Goal: Information Seeking & Learning: Learn about a topic

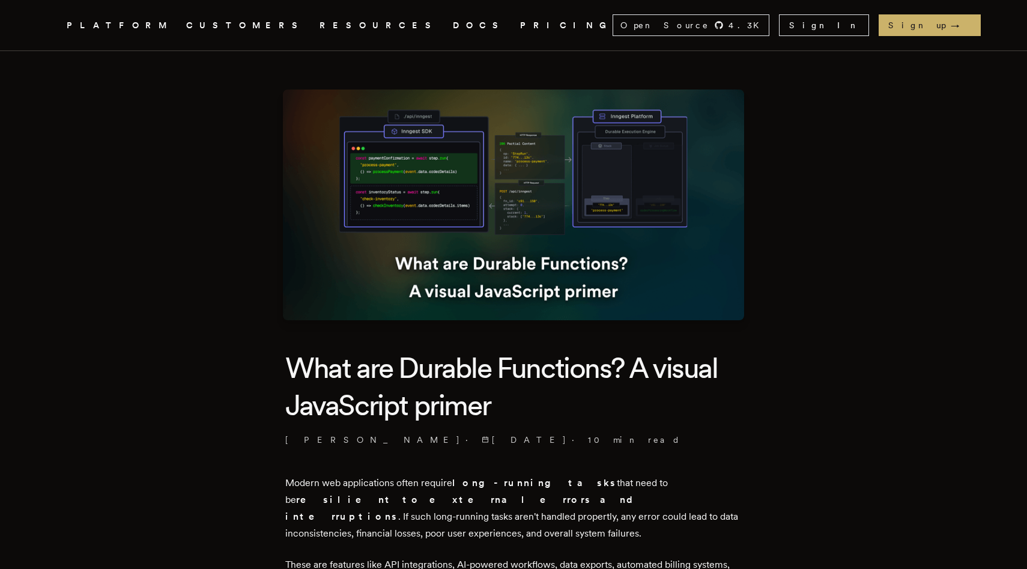
click at [551, 192] on img at bounding box center [513, 204] width 461 height 231
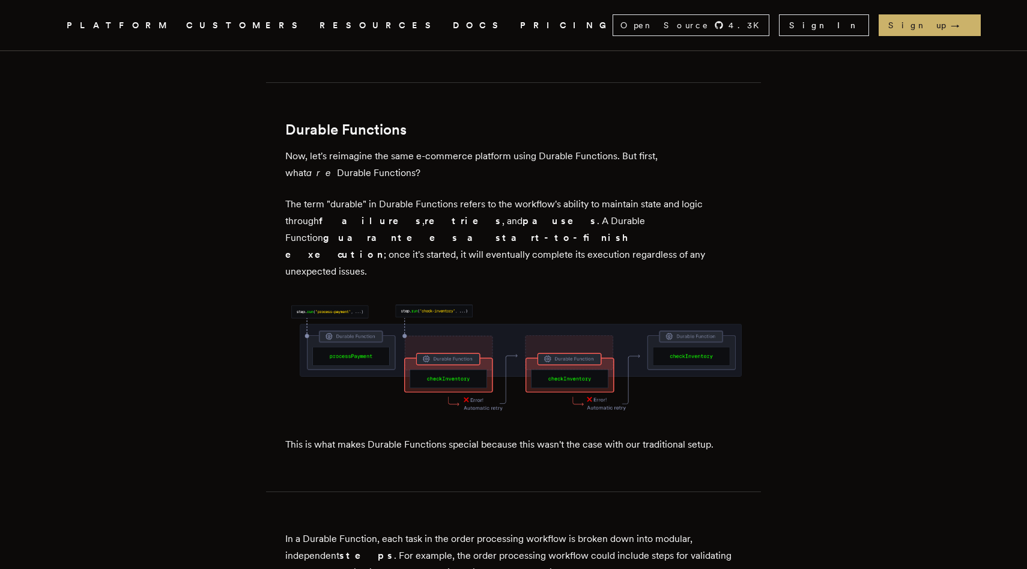
scroll to position [1429, 0]
drag, startPoint x: 478, startPoint y: 122, endPoint x: 491, endPoint y: 135, distance: 19.1
click at [491, 147] on p "Now, let's reimagine the same e-commerce platform using Durable Functions. But …" at bounding box center [513, 164] width 456 height 34
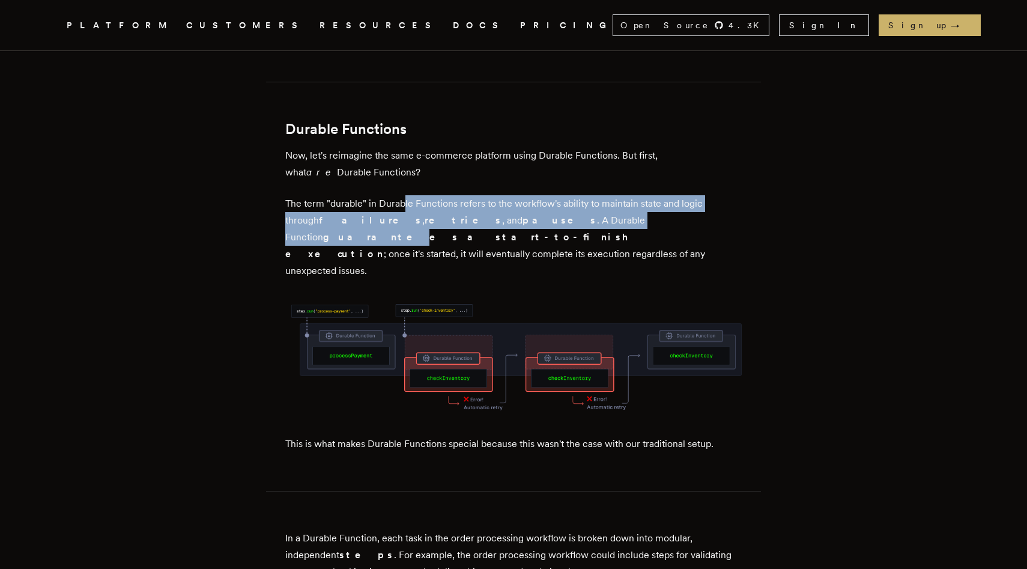
drag, startPoint x: 409, startPoint y: 168, endPoint x: 574, endPoint y: 190, distance: 166.7
click at [574, 195] on p "The term "durable" in Durable Functions refers to the workflow's ability to mai…" at bounding box center [513, 237] width 456 height 84
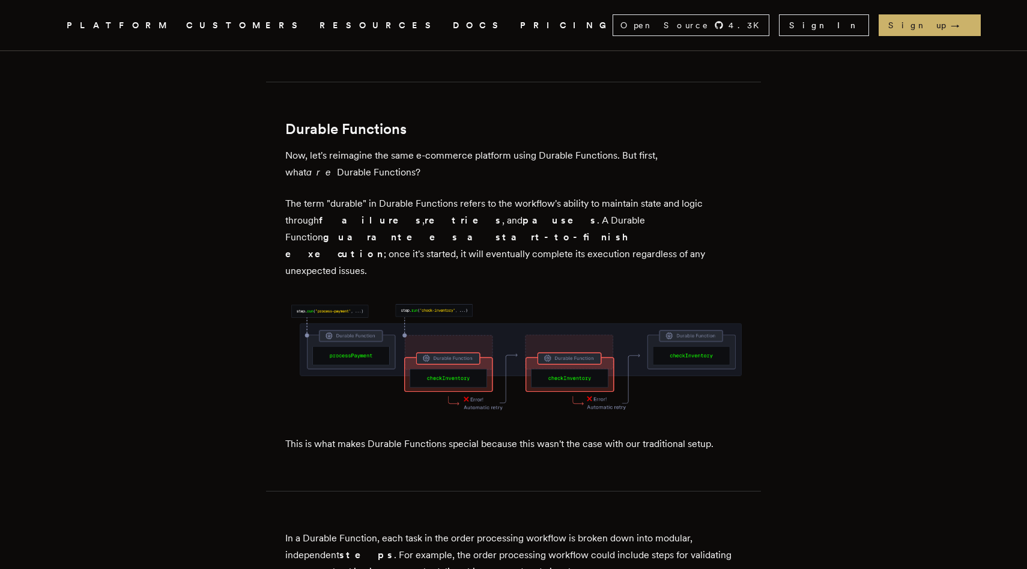
click at [577, 195] on p "The term "durable" in Durable Functions refers to the workflow's ability to mai…" at bounding box center [513, 237] width 456 height 84
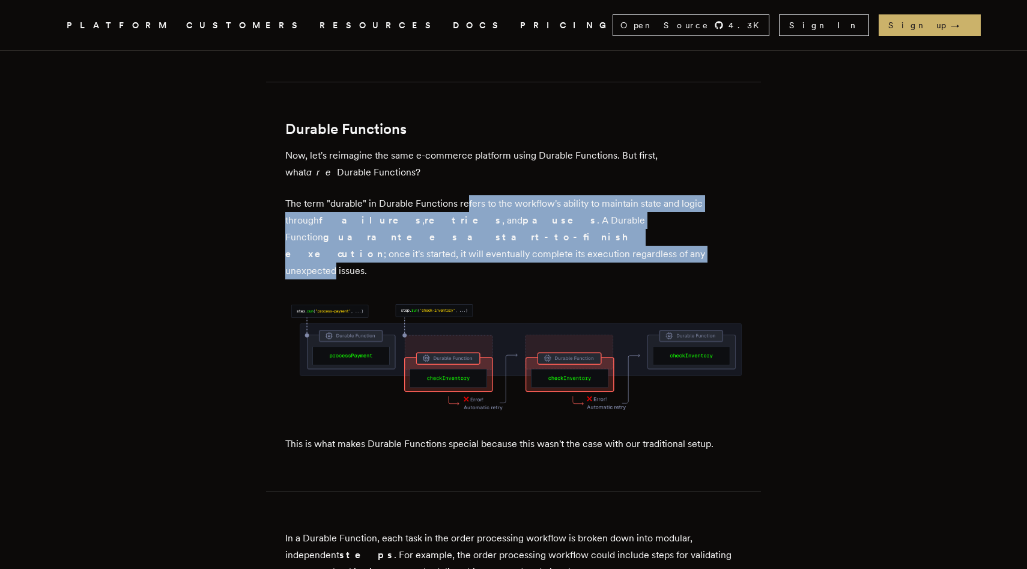
drag, startPoint x: 471, startPoint y: 163, endPoint x: 639, endPoint y: 215, distance: 176.1
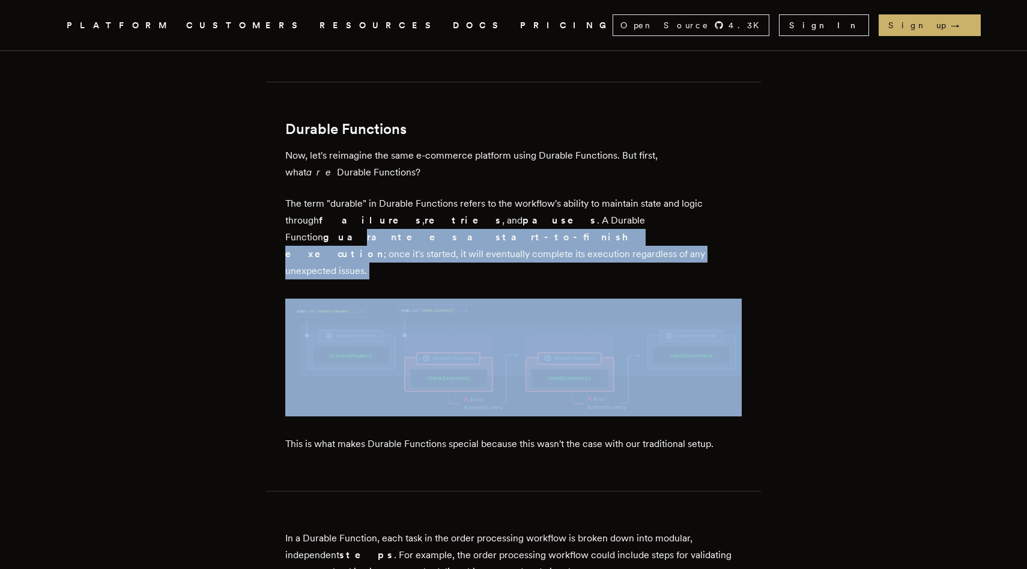
drag, startPoint x: 687, startPoint y: 211, endPoint x: 551, endPoint y: 177, distance: 139.8
click at [551, 195] on p "The term "durable" in Durable Functions refers to the workflow's ability to mai…" at bounding box center [513, 237] width 456 height 84
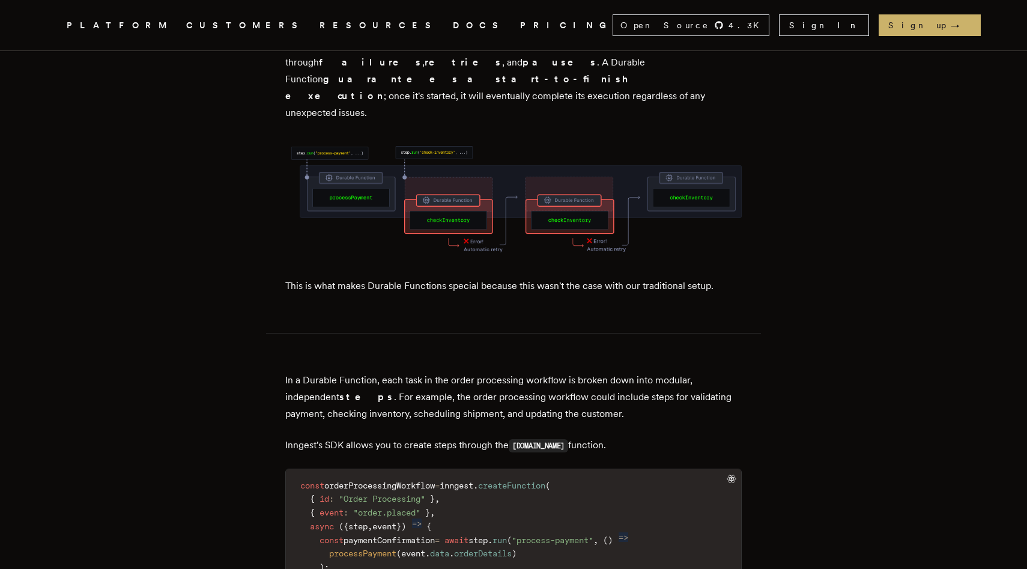
scroll to position [1588, 0]
drag, startPoint x: 454, startPoint y: 218, endPoint x: 485, endPoint y: 220, distance: 30.7
click at [474, 276] on p "This is what makes Durable Functions special because this wasn't the case with …" at bounding box center [513, 284] width 456 height 17
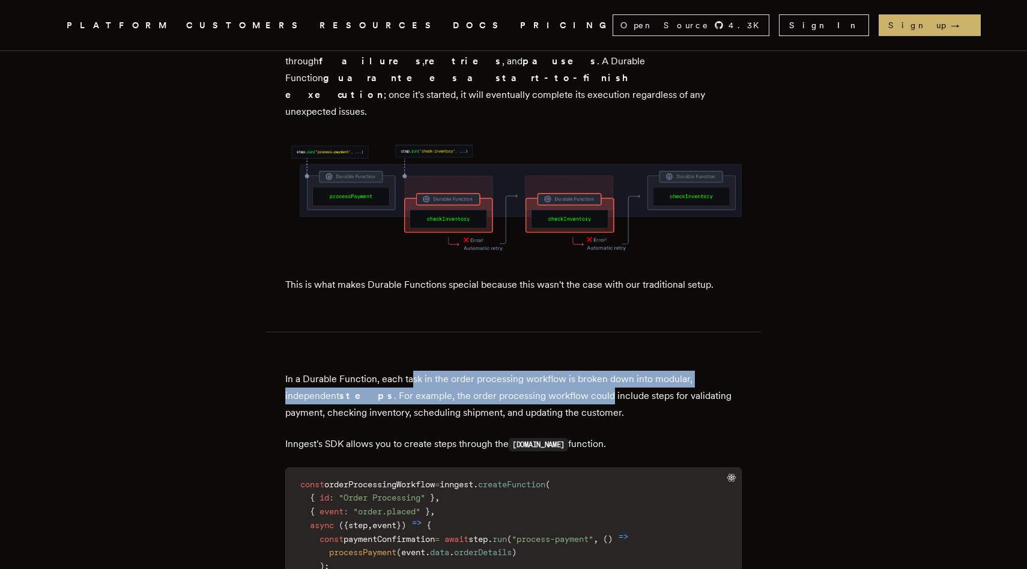
drag, startPoint x: 417, startPoint y: 311, endPoint x: 590, endPoint y: 321, distance: 172.7
click at [587, 371] on p "In a Durable Function, each task in the order processing workflow is broken dow…" at bounding box center [513, 396] width 456 height 50
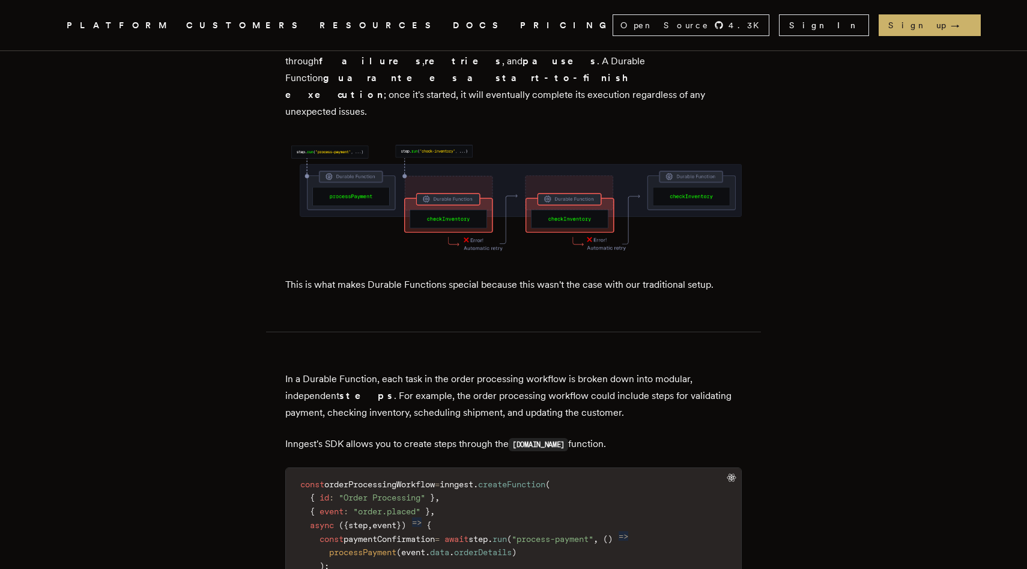
click at [590, 371] on p "In a Durable Function, each task in the order processing workflow is broken dow…" at bounding box center [513, 396] width 456 height 50
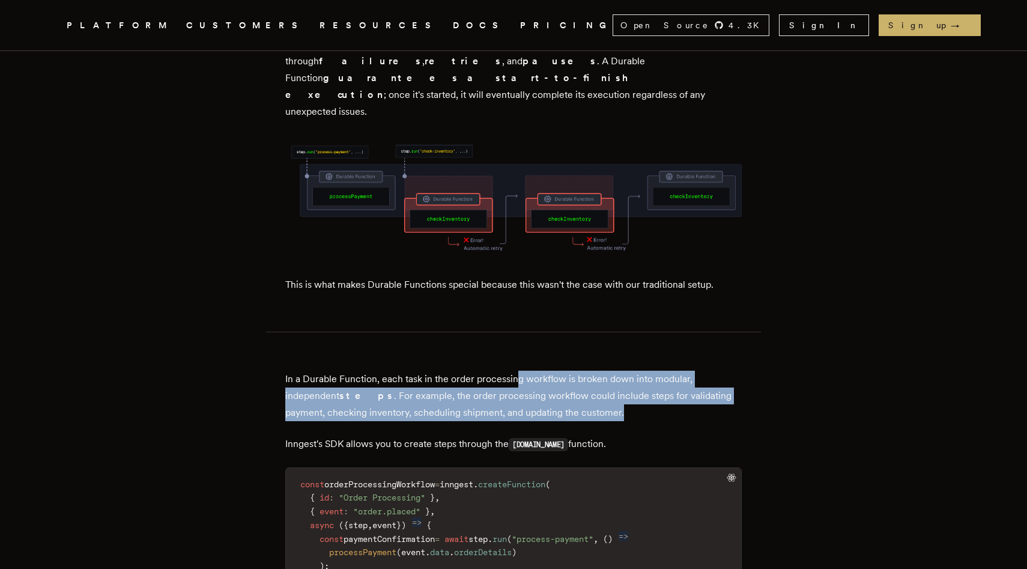
drag, startPoint x: 637, startPoint y: 340, endPoint x: 520, endPoint y: 310, distance: 120.3
click at [520, 371] on p "In a Durable Function, each task in the order processing workflow is broken dow…" at bounding box center [513, 396] width 456 height 50
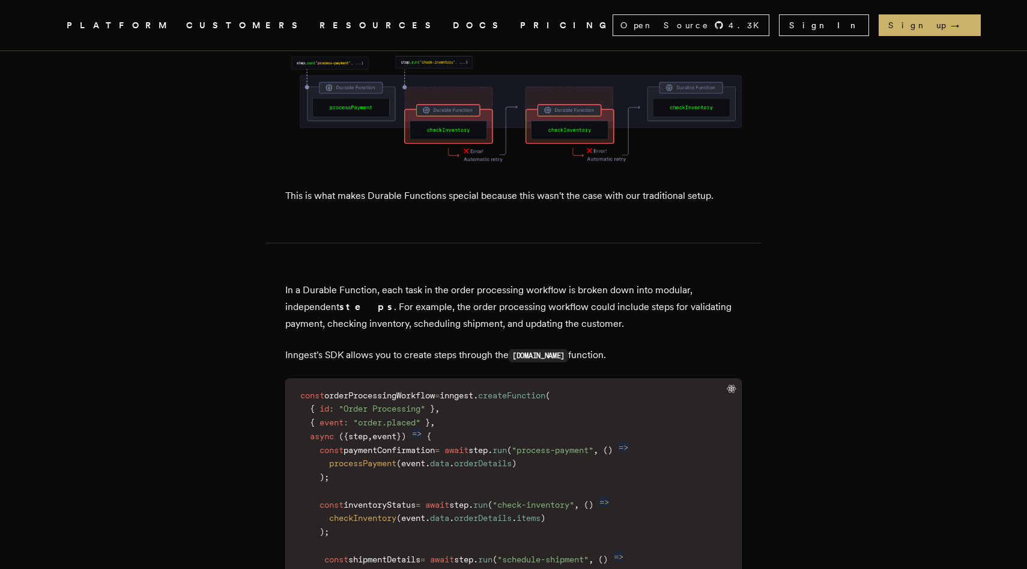
scroll to position [1681, 0]
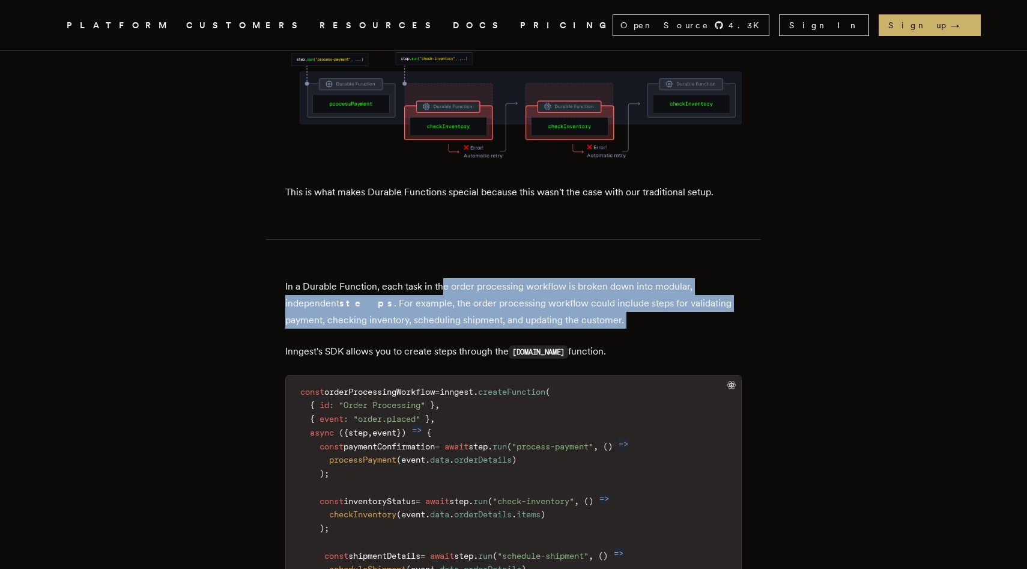
drag, startPoint x: 447, startPoint y: 220, endPoint x: 616, endPoint y: 266, distance: 175.0
drag, startPoint x: 616, startPoint y: 277, endPoint x: 563, endPoint y: 229, distance: 72.3
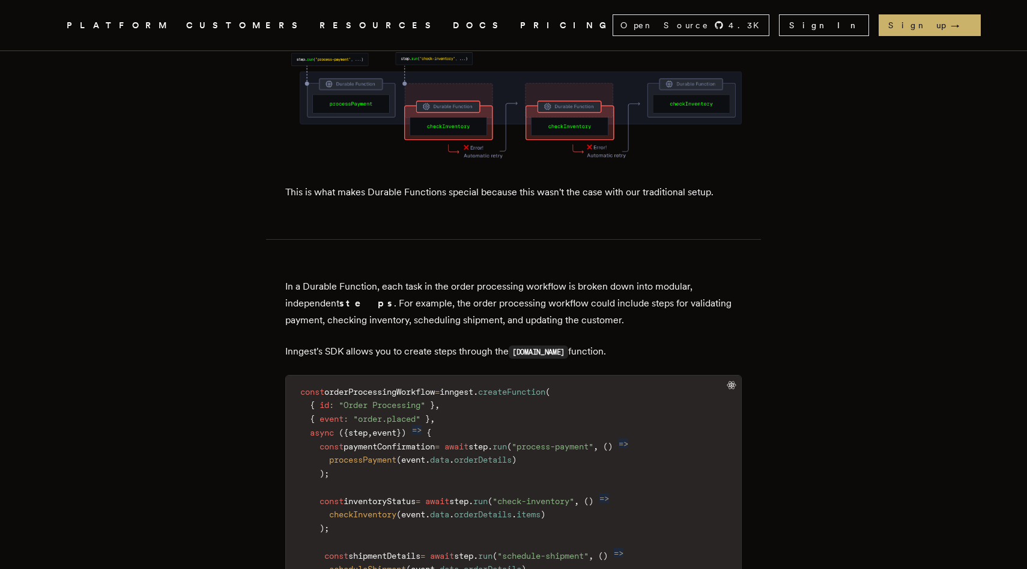
click at [558, 278] on p "In a Durable Function, each task in the order processing workflow is broken dow…" at bounding box center [513, 303] width 456 height 50
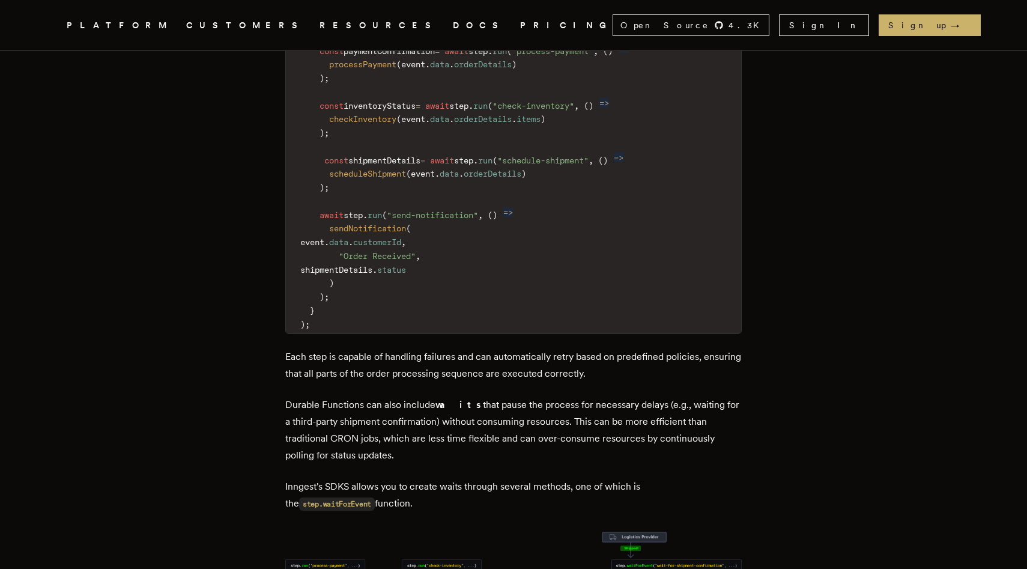
scroll to position [2076, 0]
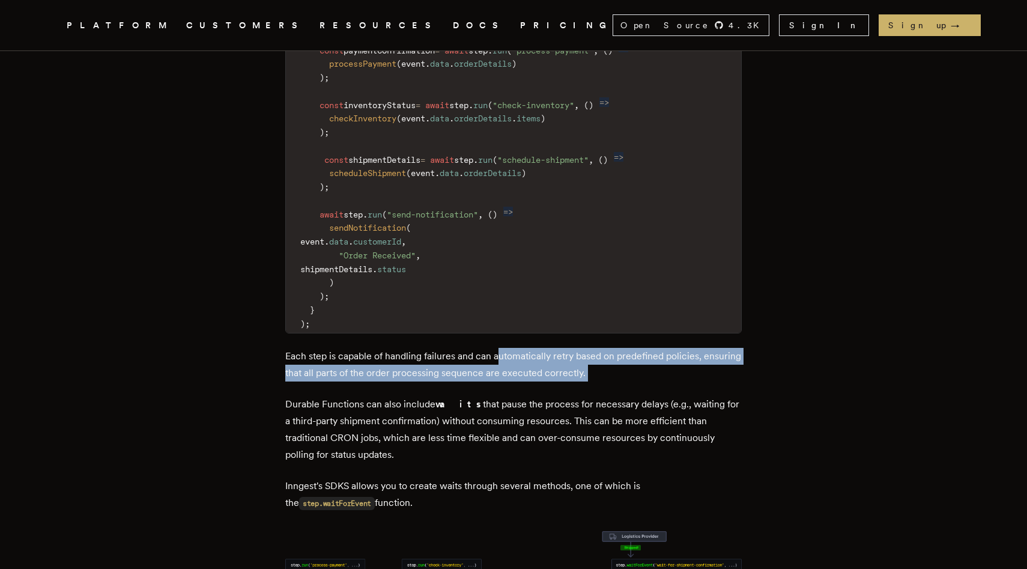
drag, startPoint x: 504, startPoint y: 282, endPoint x: 573, endPoint y: 344, distance: 92.7
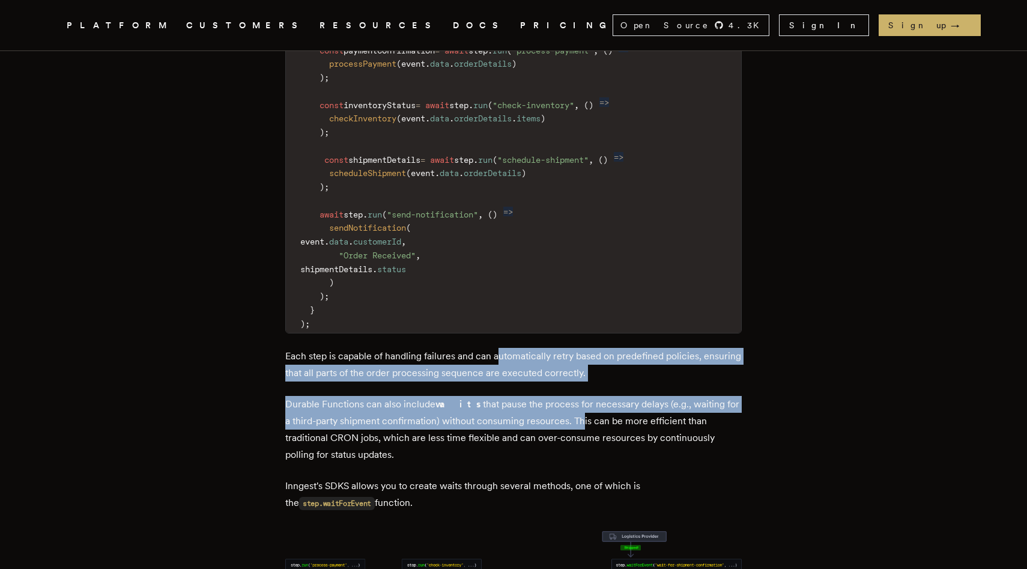
click at [573, 396] on p "Durable Functions can also include waits that pause the process for necessary d…" at bounding box center [513, 429] width 456 height 67
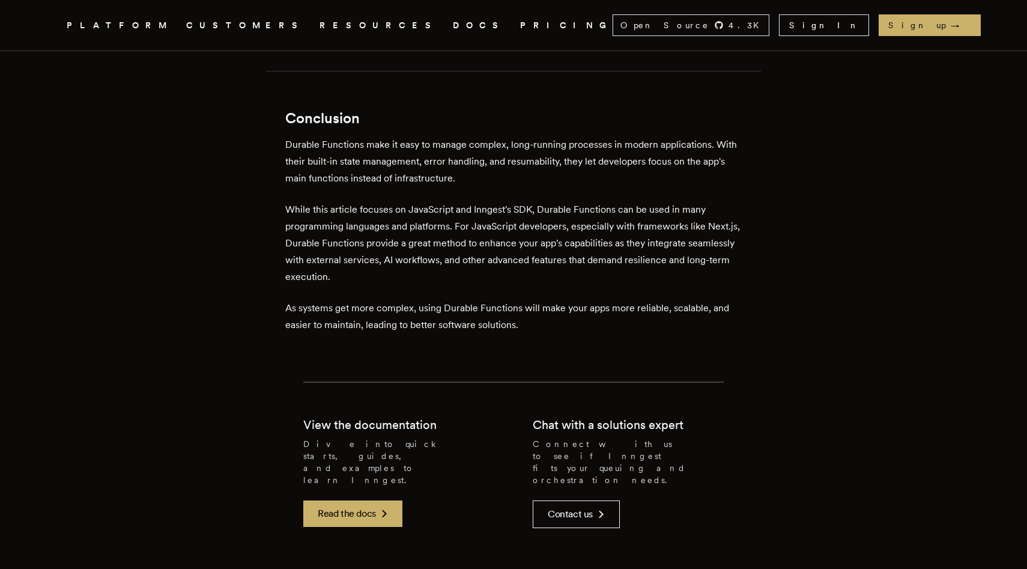
scroll to position [6833, 0]
click at [374, 499] on link "Read the docs" at bounding box center [352, 512] width 99 height 26
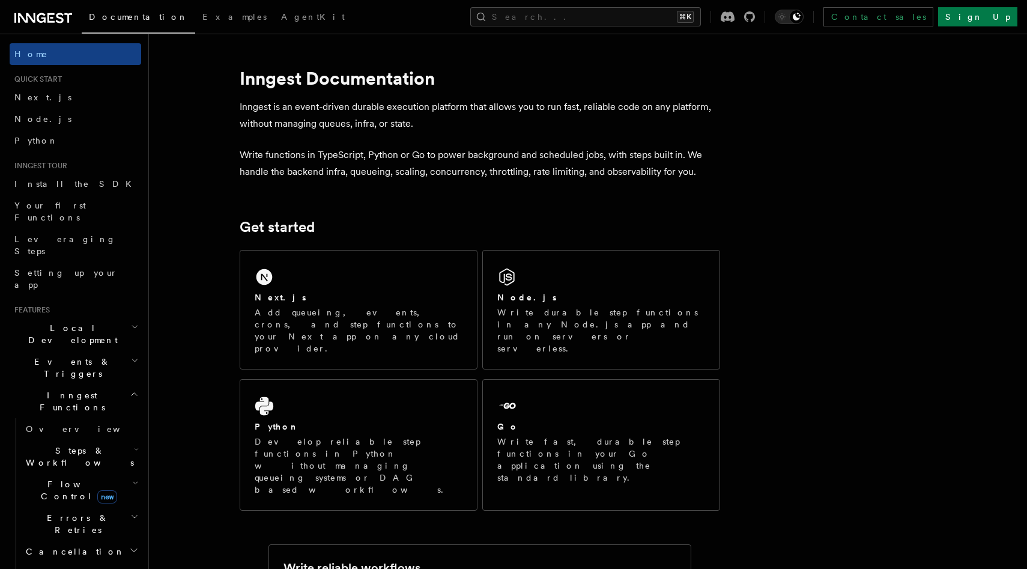
click at [56, 19] on icon at bounding box center [43, 18] width 58 height 14
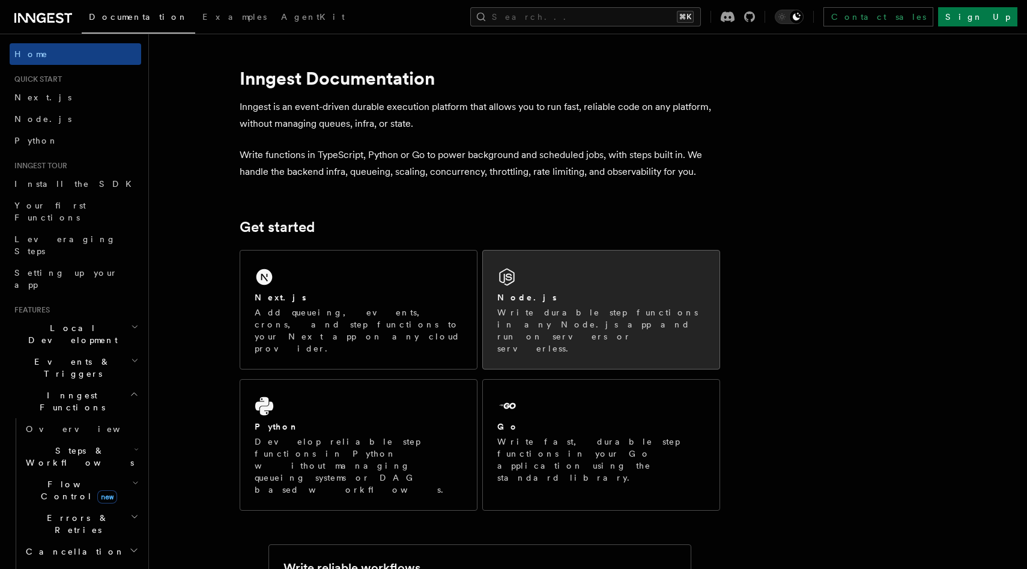
click at [560, 317] on p "Write durable step functions in any Node.js app and run on servers or serverles…" at bounding box center [601, 330] width 208 height 48
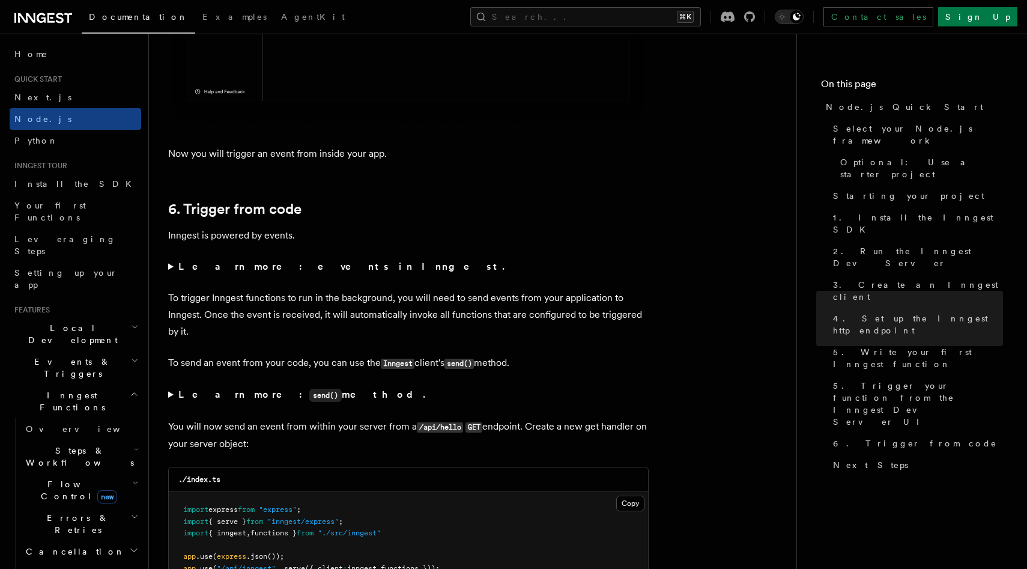
scroll to position [5987, 0]
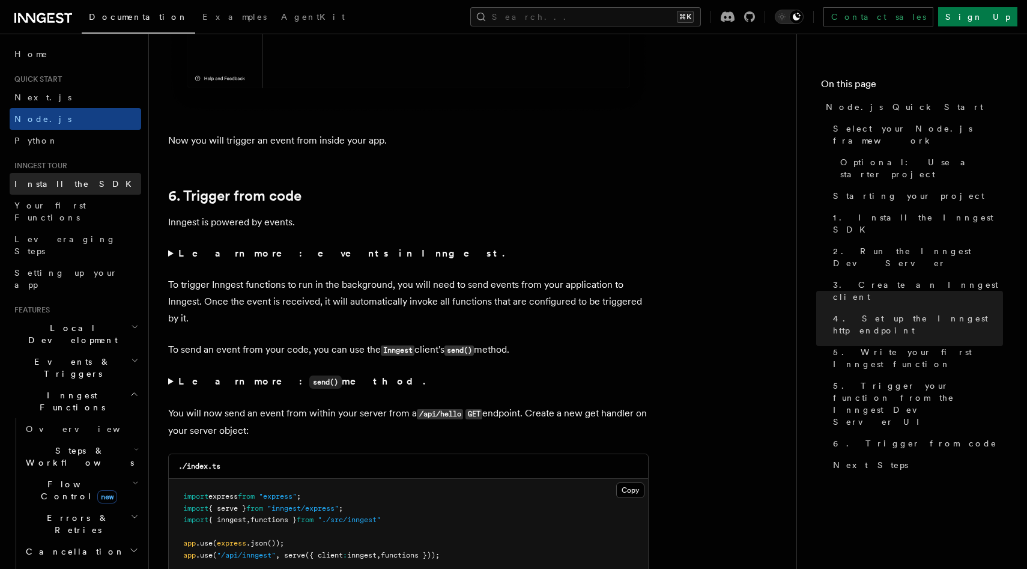
click at [93, 174] on link "Install the SDK" at bounding box center [76, 184] width 132 height 22
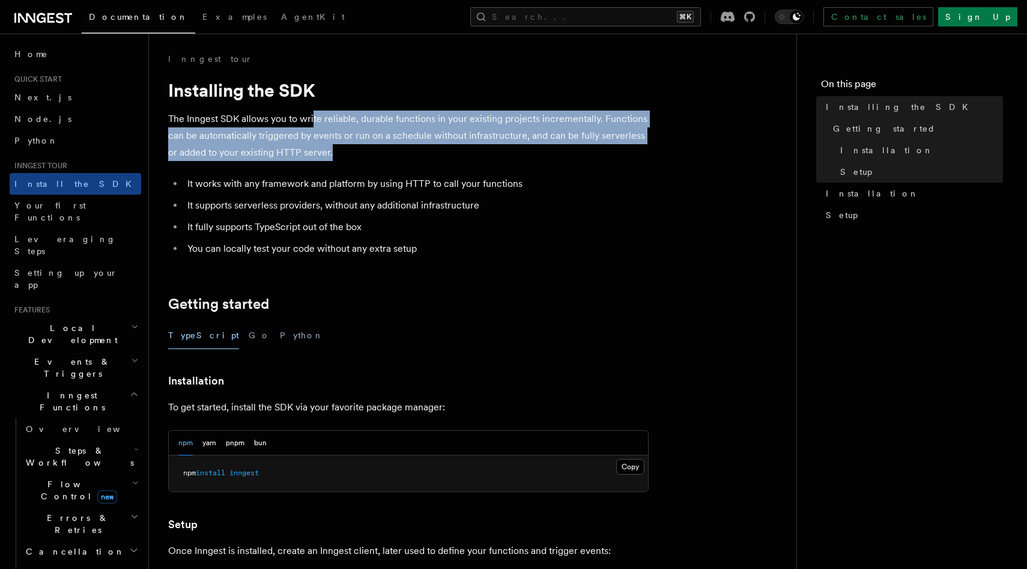
drag, startPoint x: 313, startPoint y: 118, endPoint x: 360, endPoint y: 159, distance: 63.0
click at [360, 159] on p "The Inngest SDK allows you to write reliable, durable functions in your existin…" at bounding box center [408, 136] width 481 height 50
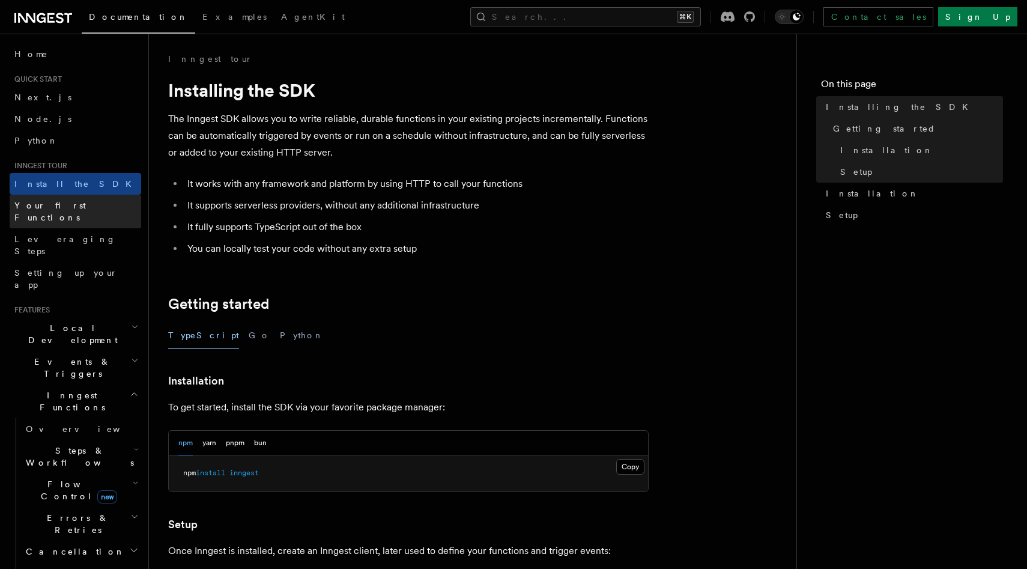
click at [93, 207] on link "Your first Functions" at bounding box center [76, 212] width 132 height 34
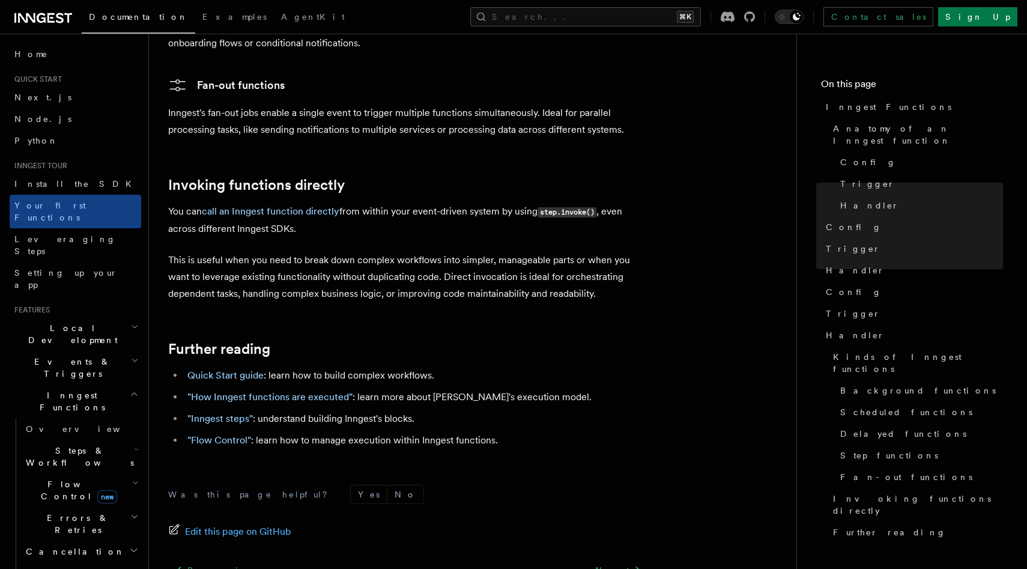
scroll to position [2379, 0]
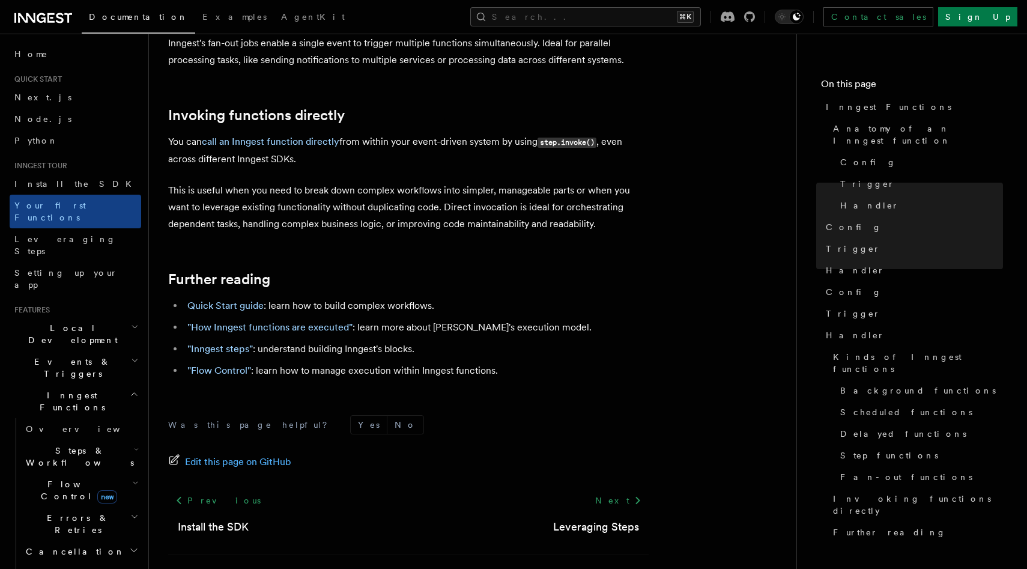
click at [80, 351] on h2 "Events & Triggers" at bounding box center [76, 368] width 132 height 34
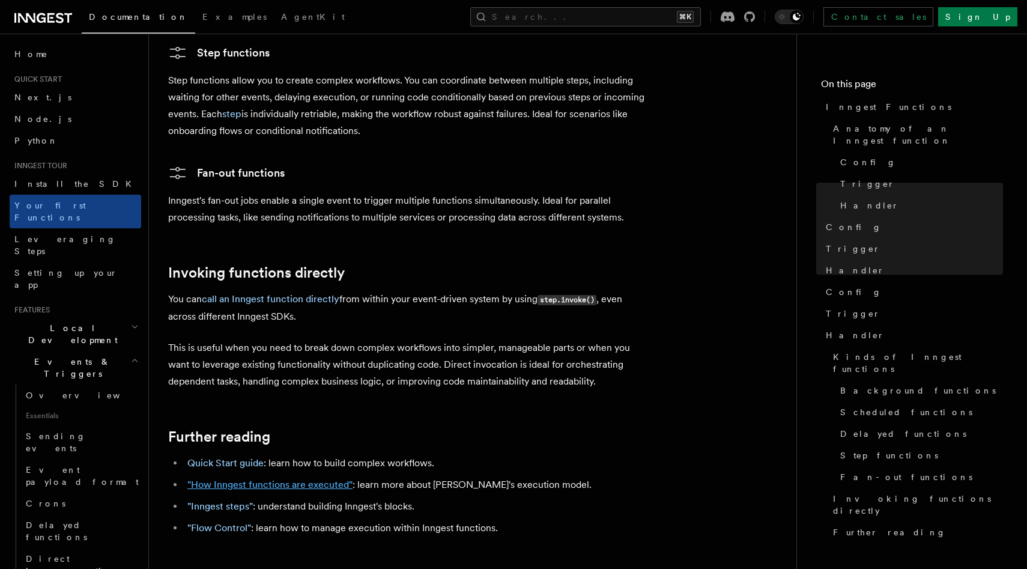
scroll to position [2007, 0]
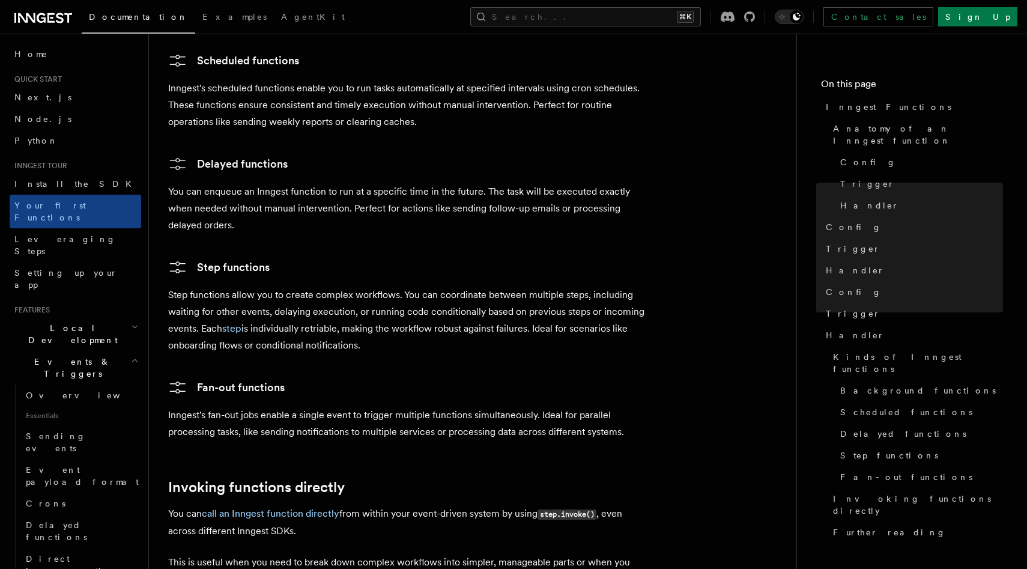
click at [37, 16] on icon at bounding box center [41, 18] width 9 height 10
